Goal: Task Accomplishment & Management: Manage account settings

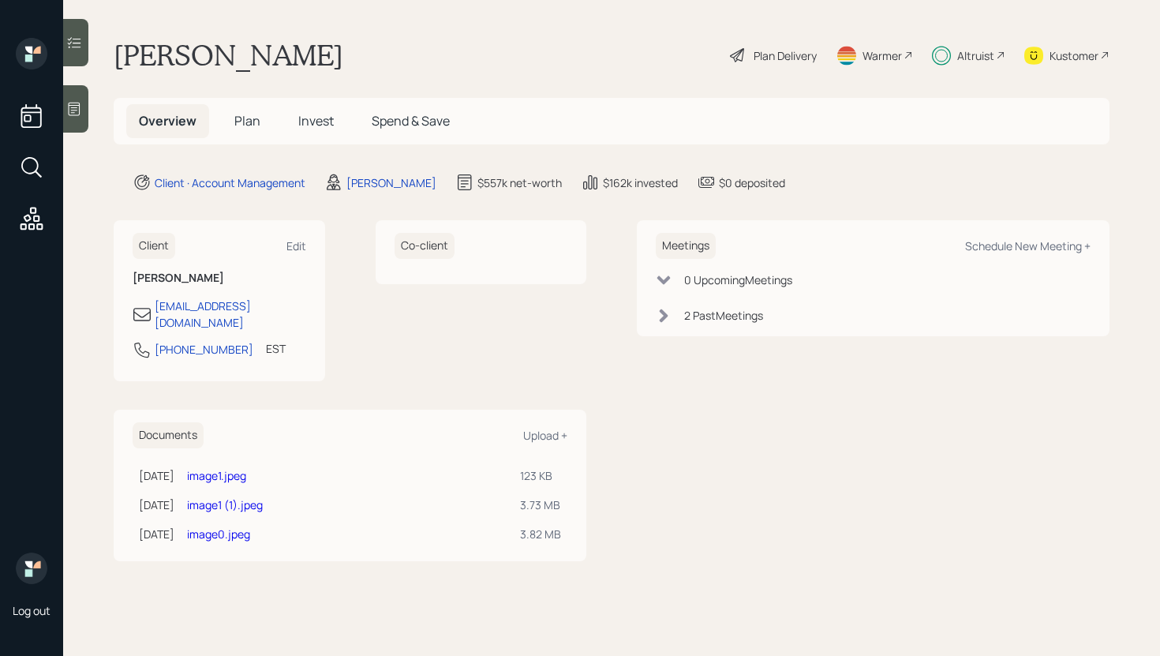
click at [78, 48] on icon at bounding box center [74, 43] width 16 height 16
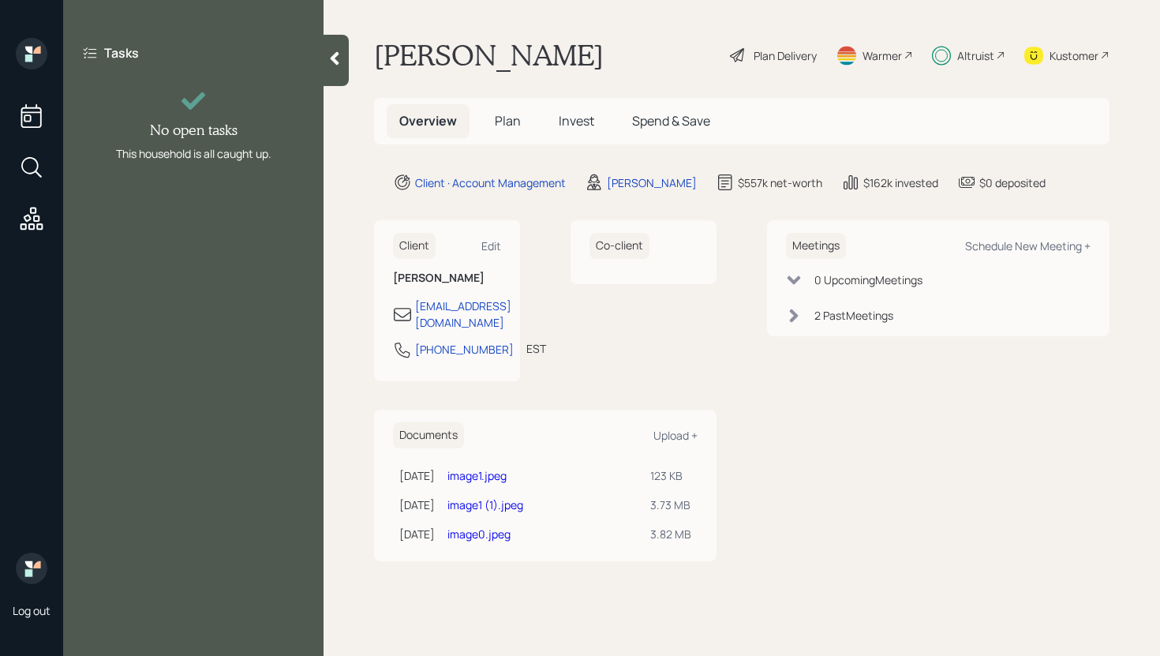
click at [329, 59] on icon at bounding box center [335, 58] width 16 height 16
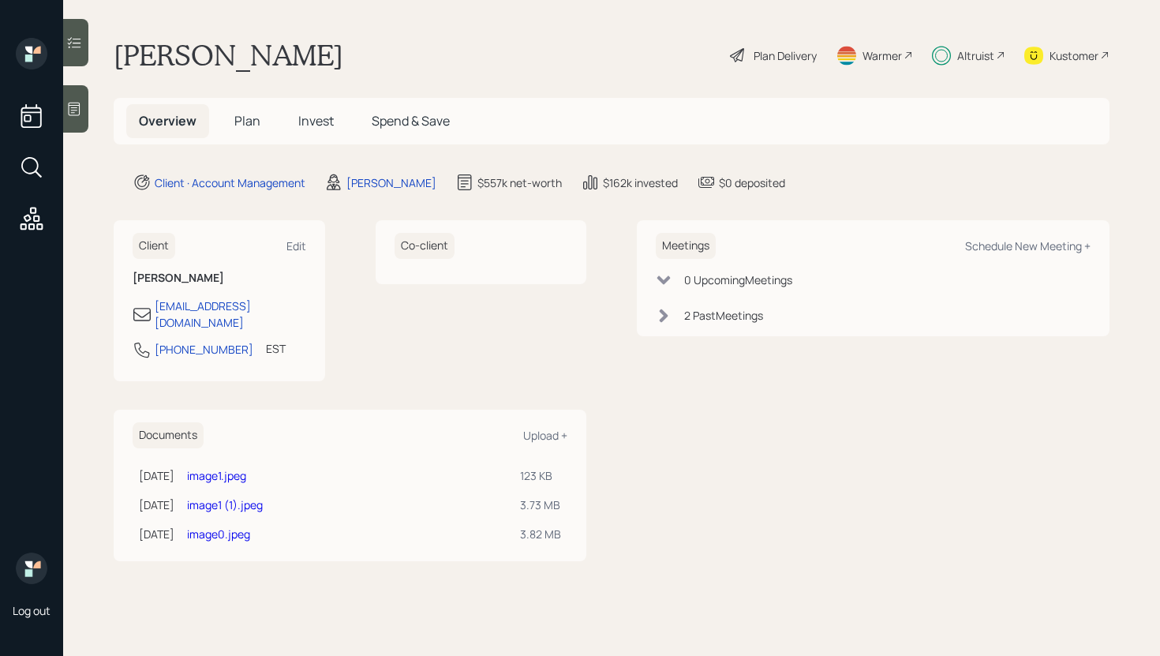
click at [225, 133] on h5 "Plan" at bounding box center [247, 121] width 51 height 34
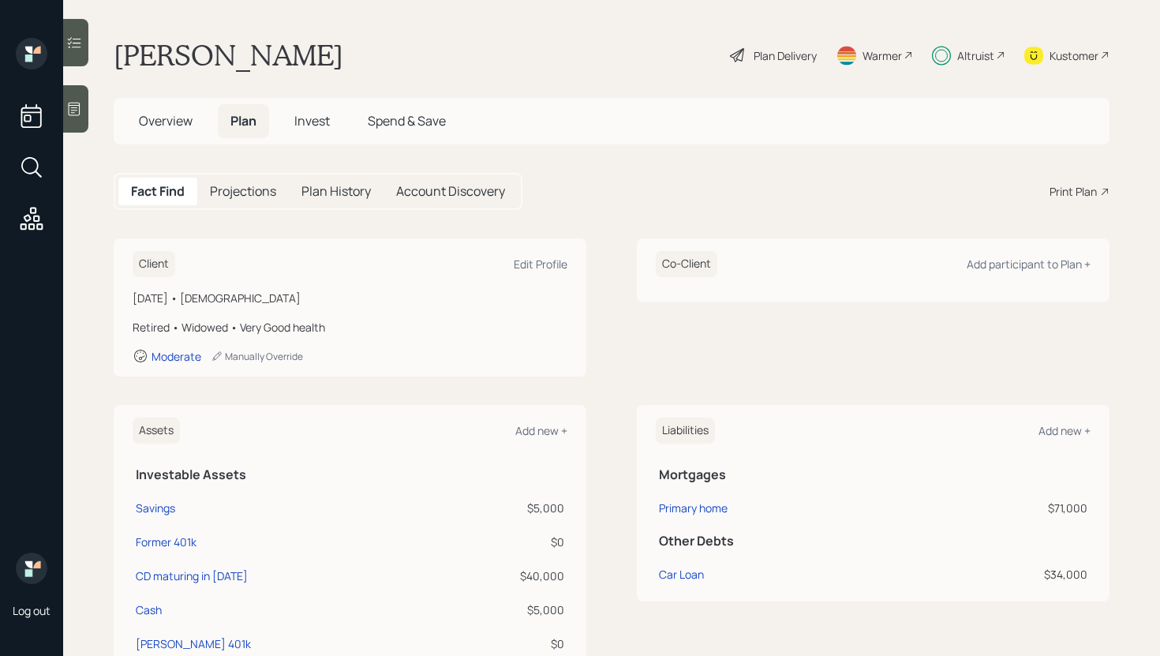
click at [312, 124] on span "Invest" at bounding box center [312, 120] width 36 height 17
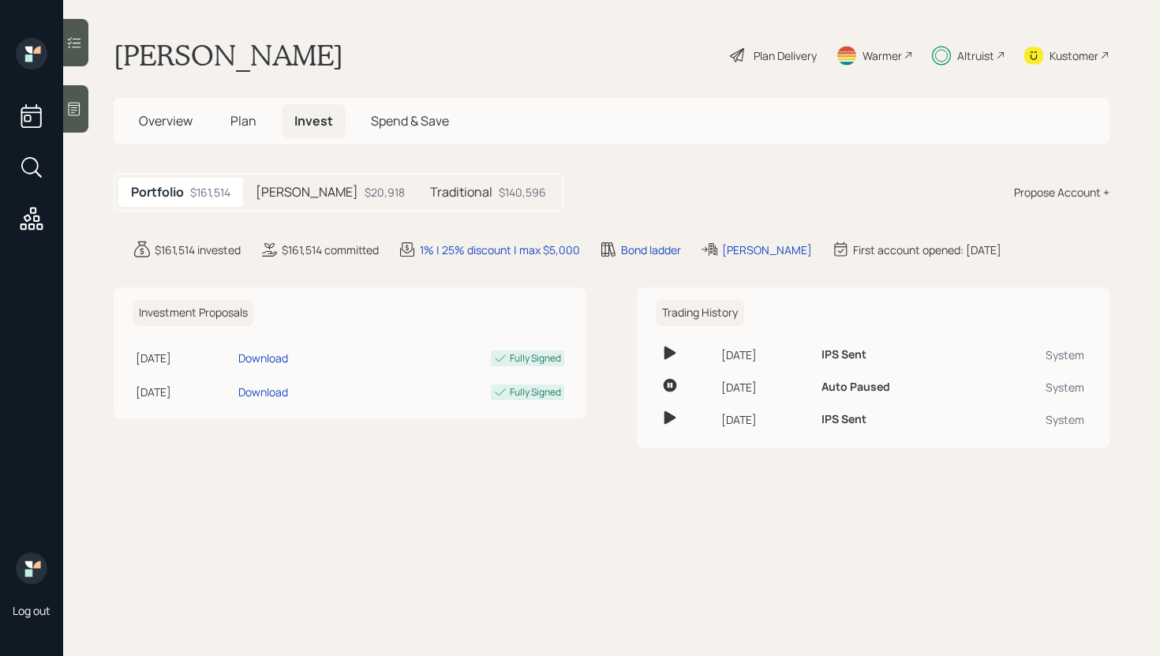
click at [311, 181] on div "[PERSON_NAME] $20,918" at bounding box center [330, 192] width 174 height 29
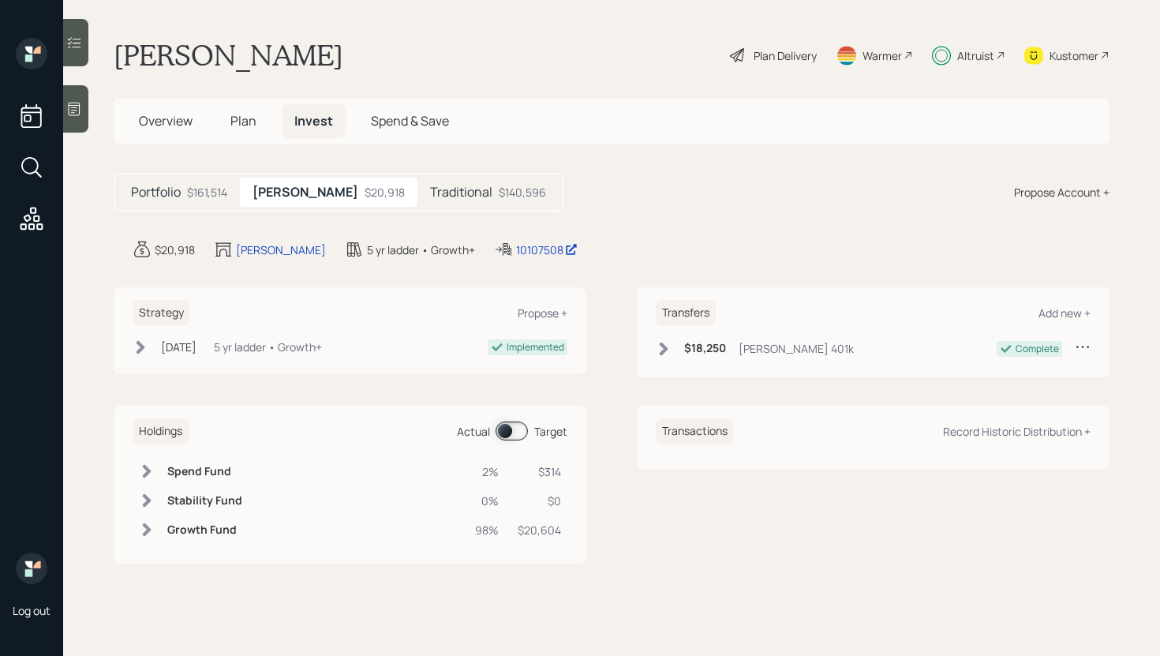
click at [509, 429] on span at bounding box center [511, 430] width 32 height 19
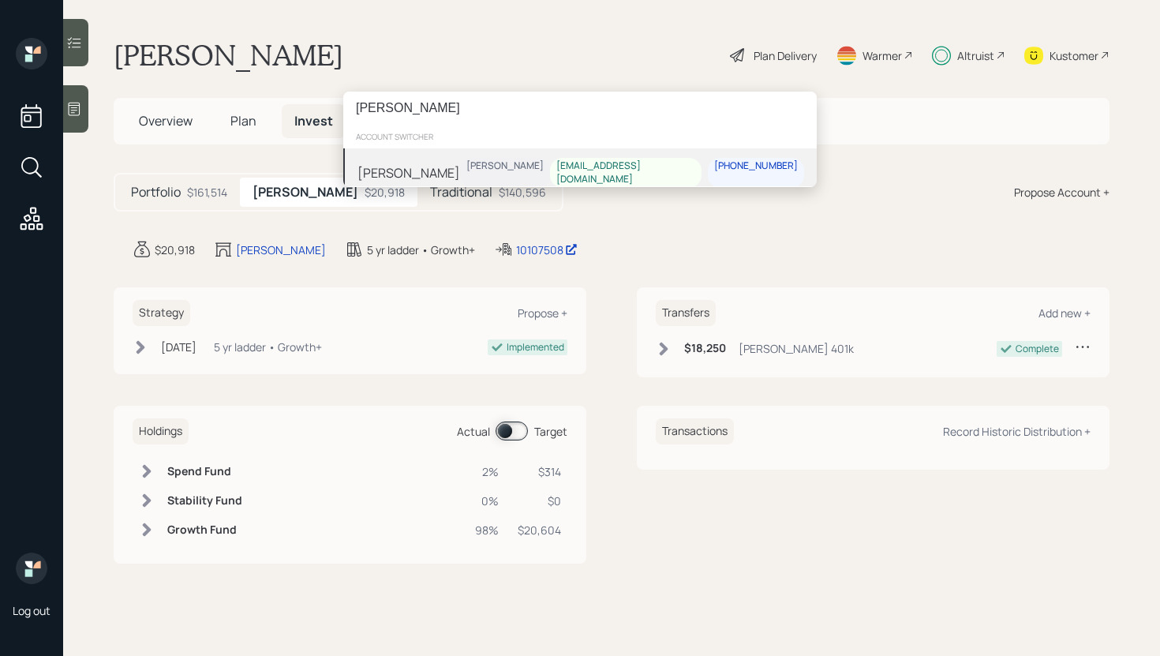
type input "[PERSON_NAME]"
click at [527, 179] on div "[PERSON_NAME] [PERSON_NAME] [EMAIL_ADDRESS][DOMAIN_NAME] [PHONE_NUMBER]" at bounding box center [579, 172] width 473 height 49
